Goal: Task Accomplishment & Management: Complete application form

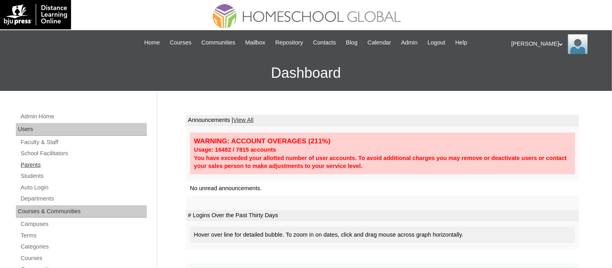
click at [35, 163] on link "Parents" at bounding box center [83, 165] width 127 height 10
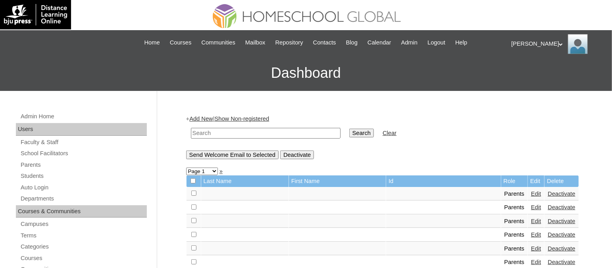
click at [205, 120] on link "Add New" at bounding box center [200, 119] width 23 height 6
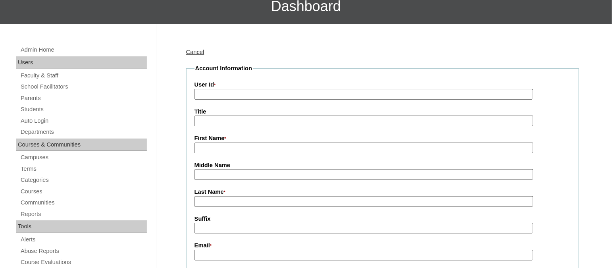
scroll to position [49, 0]
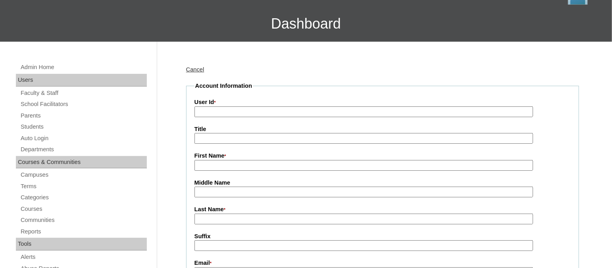
click at [218, 106] on input "User Id *" at bounding box center [364, 111] width 339 height 11
paste input "TOUCHPH2025-MHS010174"
type input "TOUCHPH2025-MHS010174"
click at [218, 165] on input "First Name *" at bounding box center [364, 165] width 339 height 11
click at [206, 165] on input "First Name *" at bounding box center [364, 165] width 339 height 11
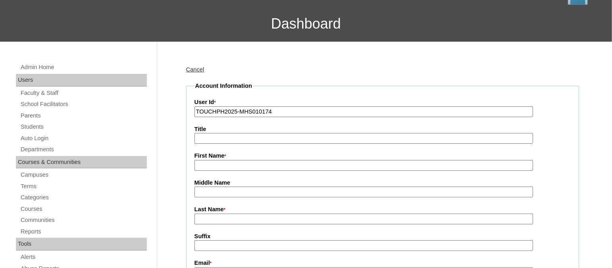
paste input "Benros Emata"
drag, startPoint x: 243, startPoint y: 163, endPoint x: 216, endPoint y: 162, distance: 26.2
click at [216, 162] on input "Benros Emata" at bounding box center [364, 165] width 339 height 11
type input "Benros"
click at [236, 215] on input "Last Name *" at bounding box center [364, 219] width 339 height 11
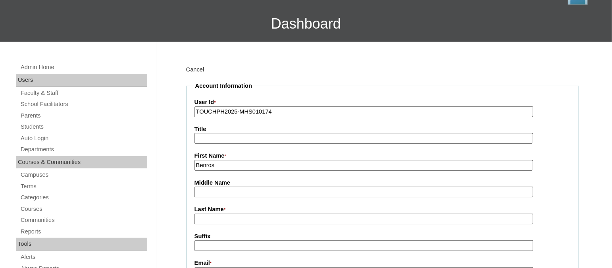
paste input "Emata"
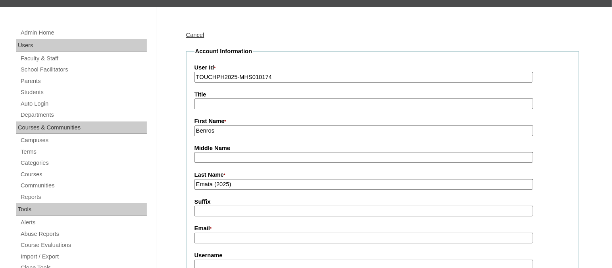
scroll to position [99, 0]
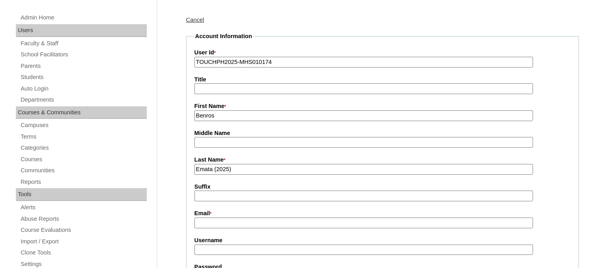
type input "Emata (2025)"
click at [222, 219] on input "Email *" at bounding box center [364, 223] width 339 height 11
click at [218, 218] on input "Email *" at bounding box center [364, 223] width 339 height 11
paste input "benros.emata@gmail.com"
type input "benros.emata@gmail.com"
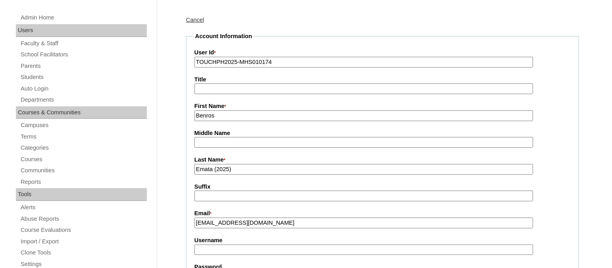
click at [220, 245] on input "Username" at bounding box center [364, 250] width 339 height 11
click at [237, 248] on input "Username" at bounding box center [364, 250] width 339 height 11
paste input "benrosemataTQ325"
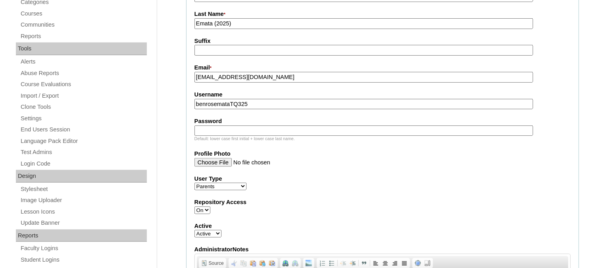
scroll to position [248, 0]
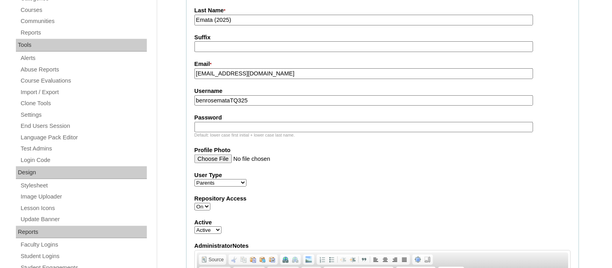
type input "benrosemataTQ325"
click at [234, 122] on input "Password" at bounding box center [364, 127] width 339 height 11
paste input "HG123456p"
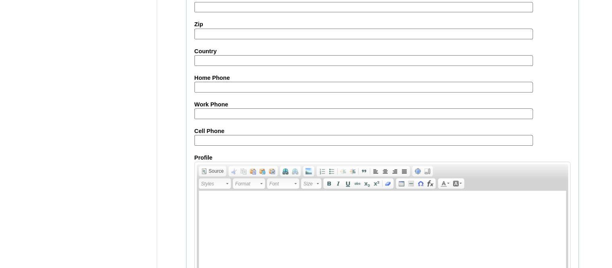
scroll to position [792, 0]
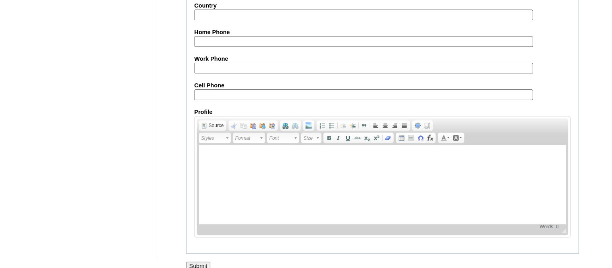
type input "HG123456p"
click at [206, 262] on input "Submit" at bounding box center [198, 266] width 25 height 9
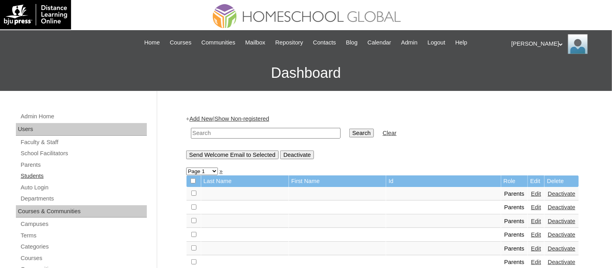
click at [39, 178] on link "Students" at bounding box center [83, 176] width 127 height 10
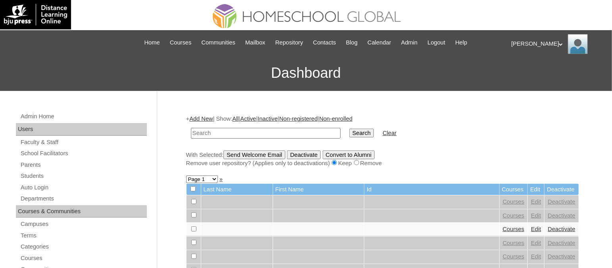
click at [207, 121] on link "Add New" at bounding box center [200, 119] width 23 height 6
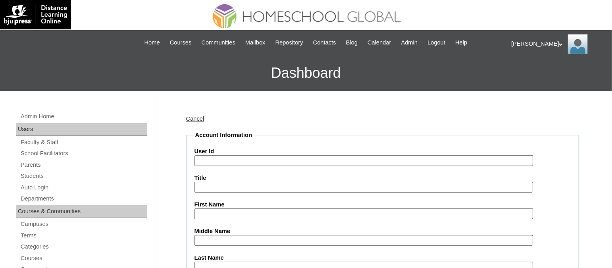
click at [212, 158] on input "User Id" at bounding box center [364, 160] width 339 height 11
paste input "TOUCHPH2025-MHS010173"
type input "TOUCHPH2025-MHS010173"
click at [216, 215] on input "First Name" at bounding box center [364, 213] width 339 height 11
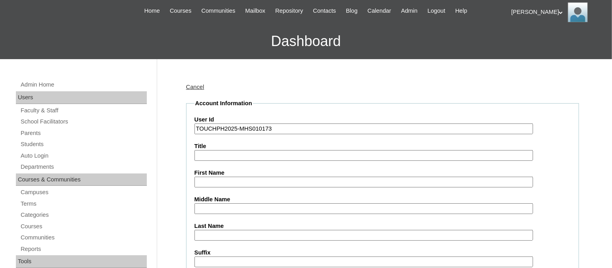
scroll to position [49, 0]
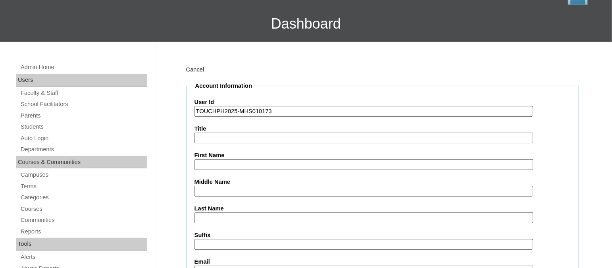
paste input "Alana Bensis Baguhin Emata"
drag, startPoint x: 283, startPoint y: 163, endPoint x: 258, endPoint y: 163, distance: 25.0
click at [258, 163] on input "Alana Bensis Baguhin Emata" at bounding box center [364, 164] width 339 height 11
click at [257, 162] on input "Alana Bensis Baguhin Emata" at bounding box center [364, 164] width 339 height 11
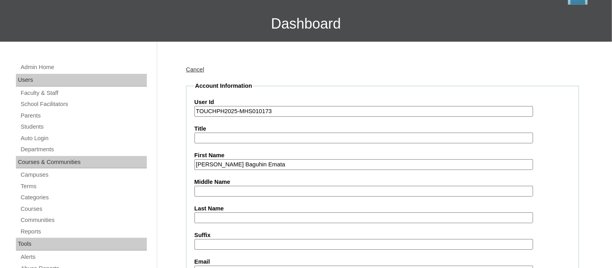
drag, startPoint x: 256, startPoint y: 162, endPoint x: 296, endPoint y: 164, distance: 40.2
click at [296, 164] on input "Alana Bensis Baguhin Emata" at bounding box center [364, 164] width 339 height 11
type input "Alana Bensis Baguhin"
click at [225, 212] on input "Last Name" at bounding box center [364, 217] width 339 height 11
paste input "Emata"
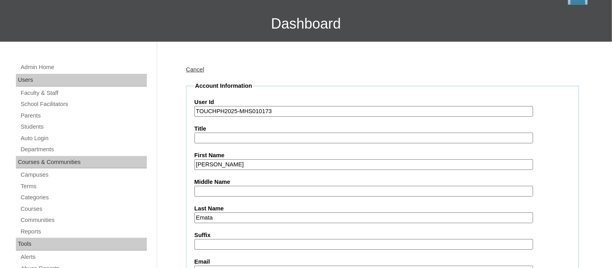
click at [197, 216] on input "Emata" at bounding box center [364, 217] width 339 height 11
type input "Emata"
click at [264, 161] on input "Alana Bensis Baguhin" at bounding box center [364, 164] width 339 height 11
drag, startPoint x: 258, startPoint y: 159, endPoint x: 233, endPoint y: 159, distance: 25.0
click at [233, 159] on input "Alana Bensis Baguhin" at bounding box center [364, 164] width 339 height 11
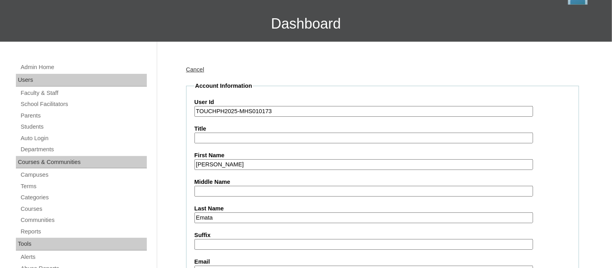
type input "Alana Bensis"
click at [225, 186] on input "Middle Name" at bounding box center [364, 191] width 339 height 11
paste input "Baguhin"
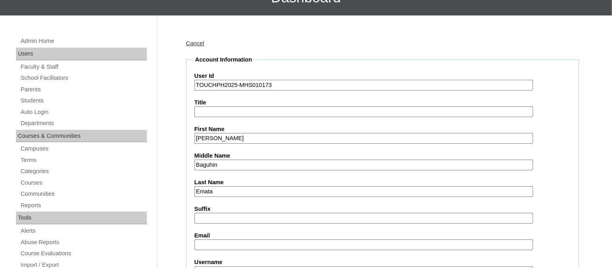
scroll to position [148, 0]
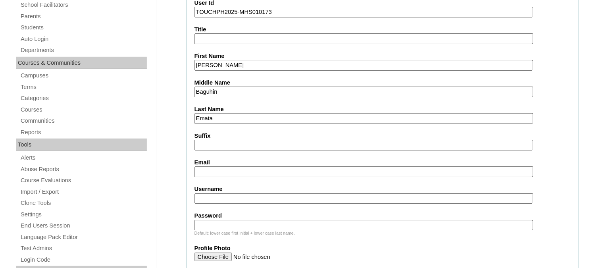
type input "Baguhin"
click at [210, 166] on input "Email" at bounding box center [364, 171] width 339 height 11
paste input "benros.emata@gmail.com"
type input "benros.emata@gmail.com"
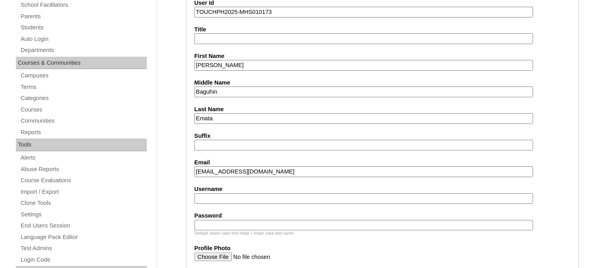
click at [214, 195] on input "Username" at bounding box center [364, 198] width 339 height 11
paste input "alanaemataTQ325"
type input "alanaemataTQ325"
click at [221, 221] on input "Password" at bounding box center [364, 225] width 339 height 11
paste input "HG123456s"
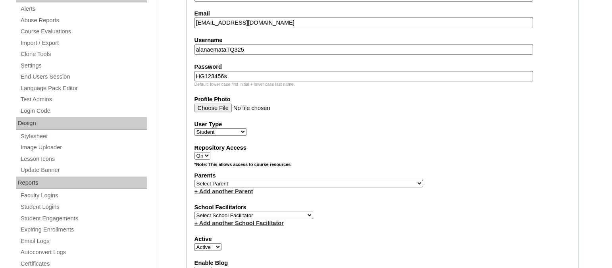
scroll to position [347, 0]
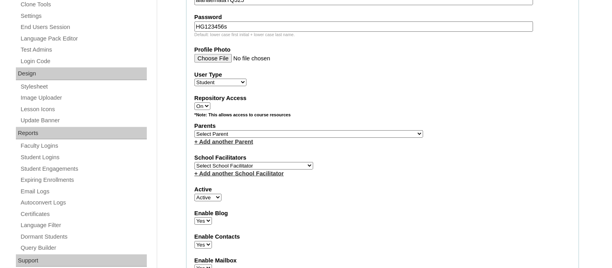
type input "HG123456s"
click at [235, 130] on select "Select Parent , , , , , , , , , , , , , , , , , , , , , , , , , , , , , , , , ,…" at bounding box center [309, 134] width 229 height 8
select select "43601"
click at [195, 130] on select "Select Parent , , , , , , , , , , , , , , , , , , , , , , , , , , , , , , , , ,…" at bounding box center [309, 134] width 229 height 8
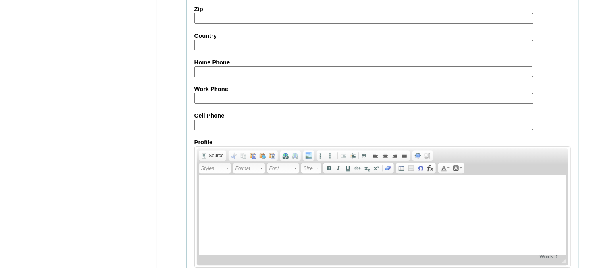
scroll to position [934, 0]
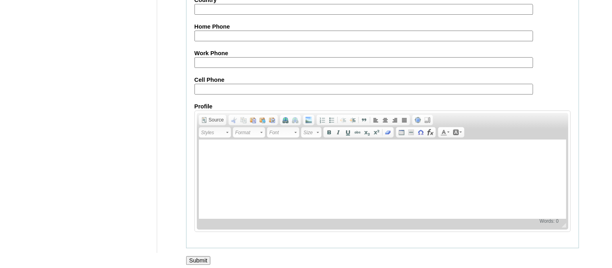
click at [206, 256] on input "Submit" at bounding box center [198, 260] width 25 height 9
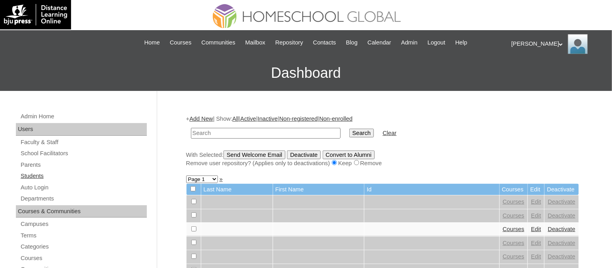
click at [42, 175] on link "Students" at bounding box center [83, 176] width 127 height 10
drag, startPoint x: 0, startPoint y: 0, endPoint x: 222, endPoint y: 129, distance: 256.4
click at [222, 129] on input "text" at bounding box center [266, 133] width 150 height 11
paste input "TOUCHPH2025-MHS010173"
type input "TOUCHPH2025-MHS010173"
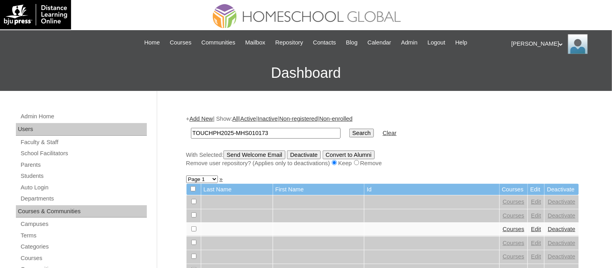
click at [349, 129] on input "Search" at bounding box center [361, 133] width 25 height 9
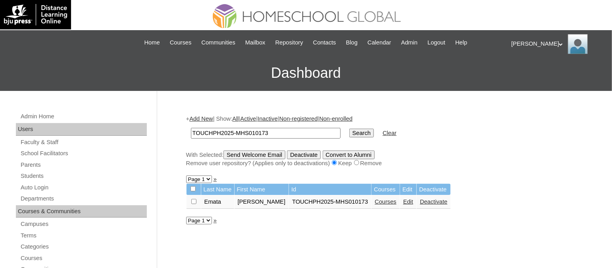
click at [375, 199] on link "Courses" at bounding box center [386, 202] width 22 height 6
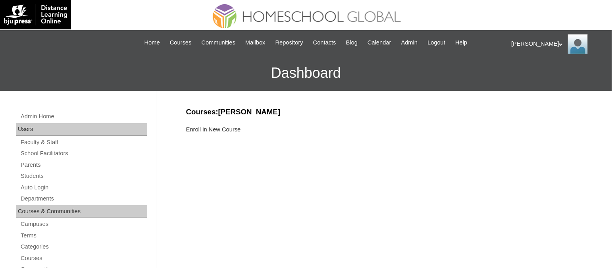
click at [230, 126] on link "Enroll in New Course" at bounding box center [213, 129] width 55 height 6
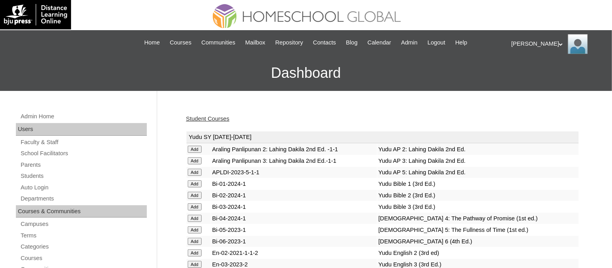
scroll to position [1987, 0]
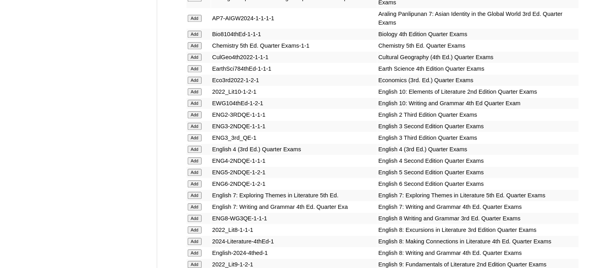
scroll to position [2243, 0]
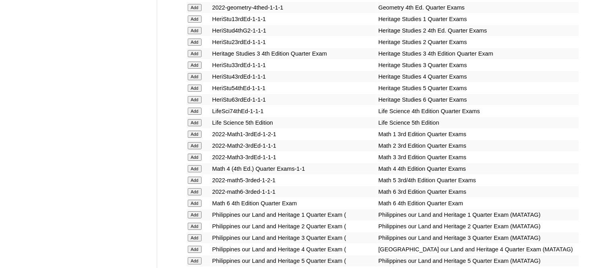
scroll to position [2809, 0]
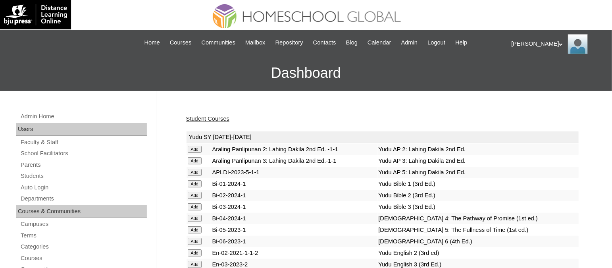
click at [210, 116] on link "Student Courses" at bounding box center [207, 119] width 43 height 6
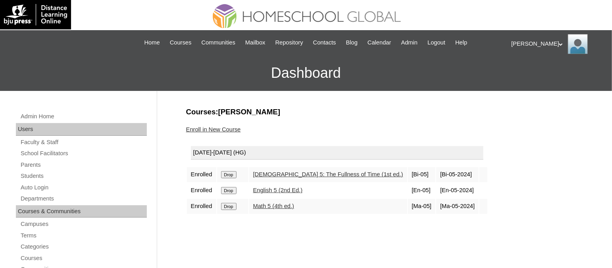
click at [228, 128] on link "Enroll in New Course" at bounding box center [213, 129] width 55 height 6
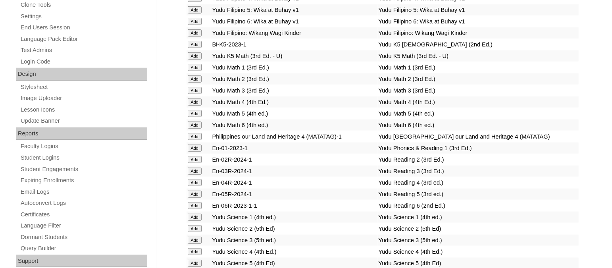
scroll to position [3032, 0]
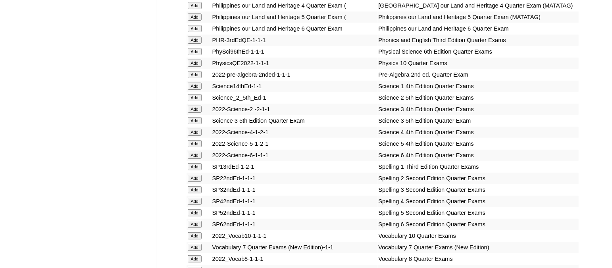
scroll to position [3109, 0]
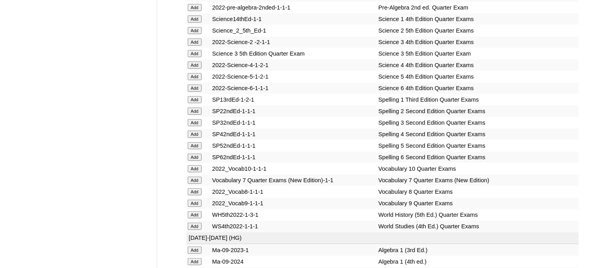
scroll to position [3209, 0]
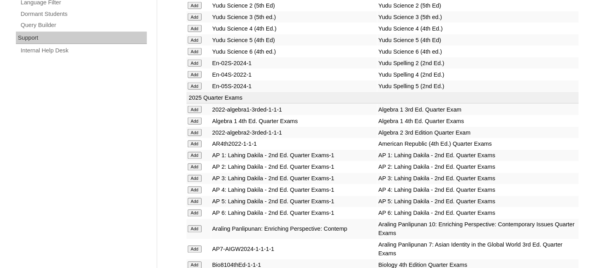
scroll to position [1754, 0]
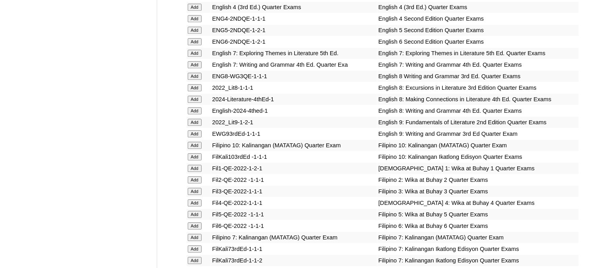
scroll to position [2332, 0]
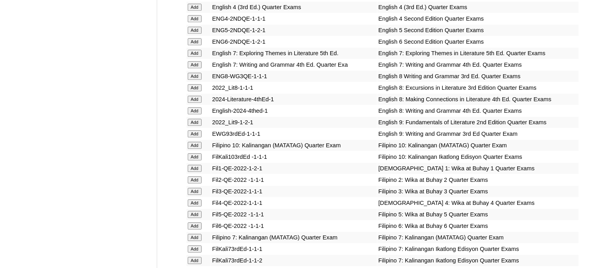
scroll to position [2332, 0]
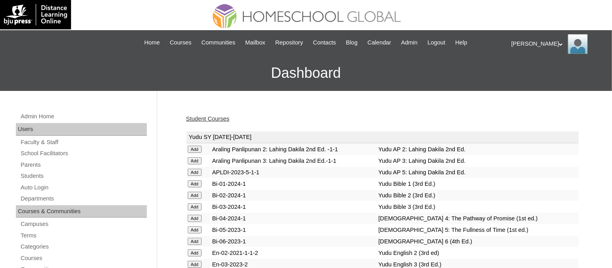
click at [198, 116] on link "Student Courses" at bounding box center [207, 119] width 43 height 6
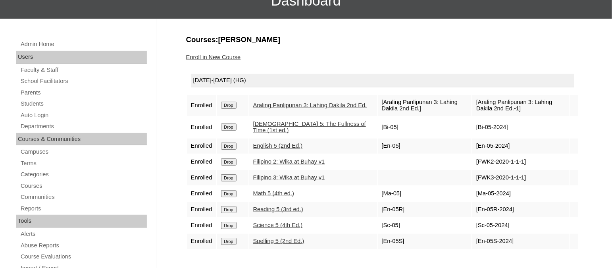
scroll to position [148, 0]
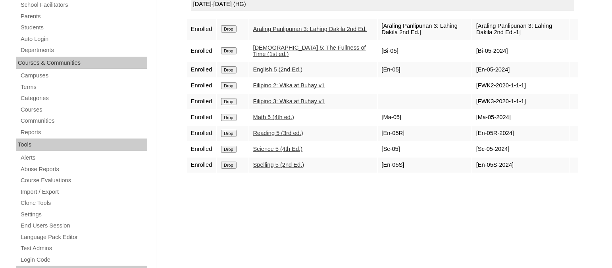
click at [229, 33] on input "Drop" at bounding box center [228, 28] width 15 height 7
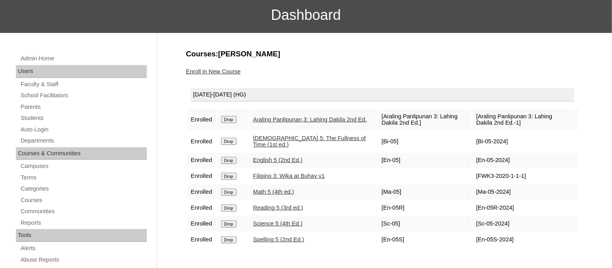
scroll to position [99, 0]
